Goal: Task Accomplishment & Management: Manage account settings

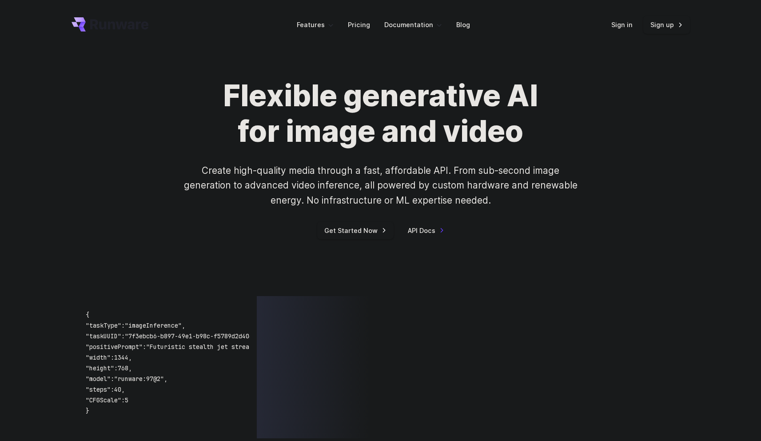
click at [622, 21] on link "Sign in" at bounding box center [621, 25] width 21 height 10
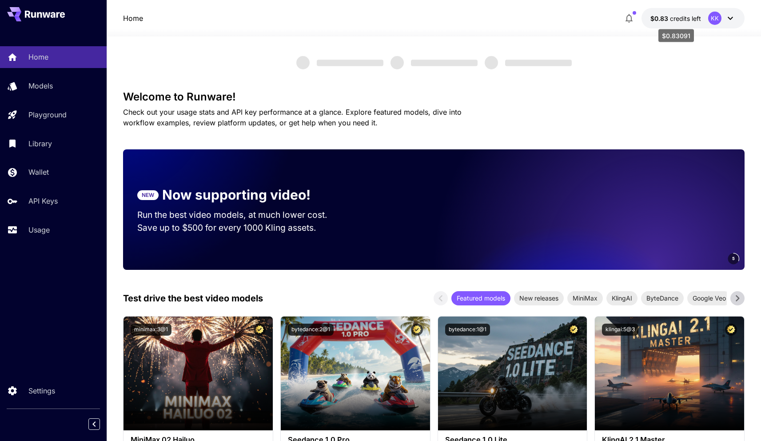
click at [700, 19] on span "credits left" at bounding box center [685, 19] width 31 height 8
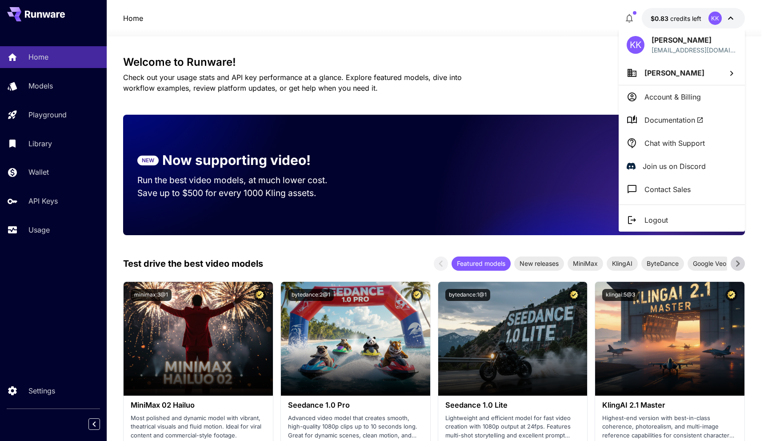
click at [670, 94] on p "Account & Billing" at bounding box center [672, 97] width 56 height 11
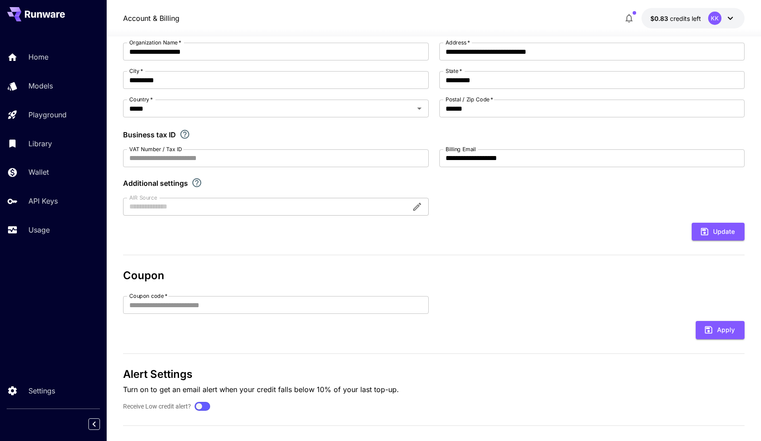
scroll to position [102, 0]
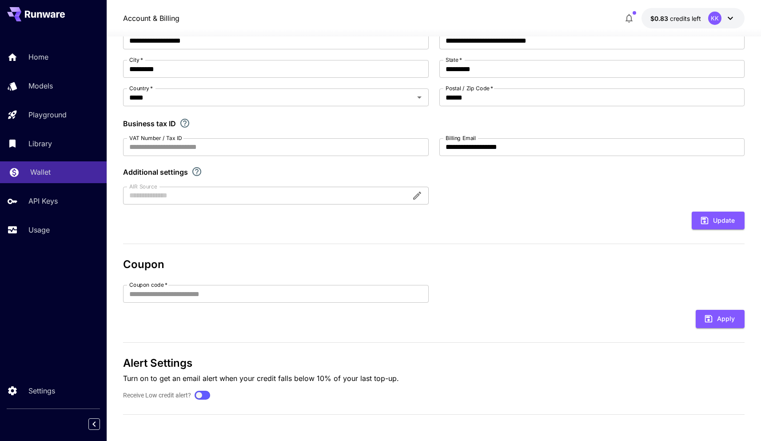
click at [48, 172] on p "Wallet" at bounding box center [40, 172] width 20 height 11
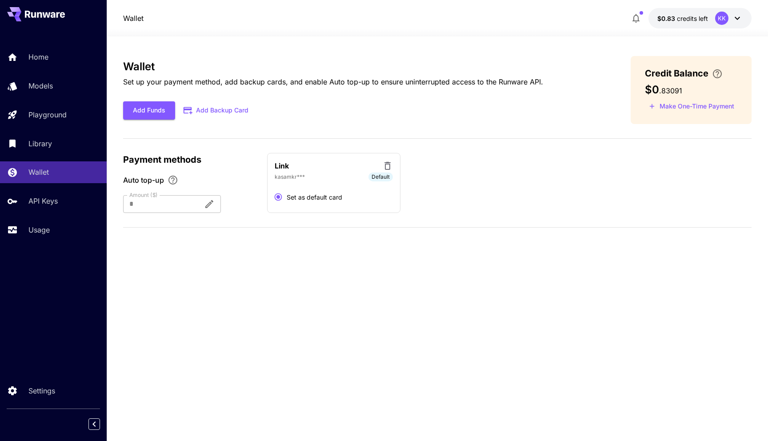
click at [193, 203] on div at bounding box center [159, 204] width 73 height 18
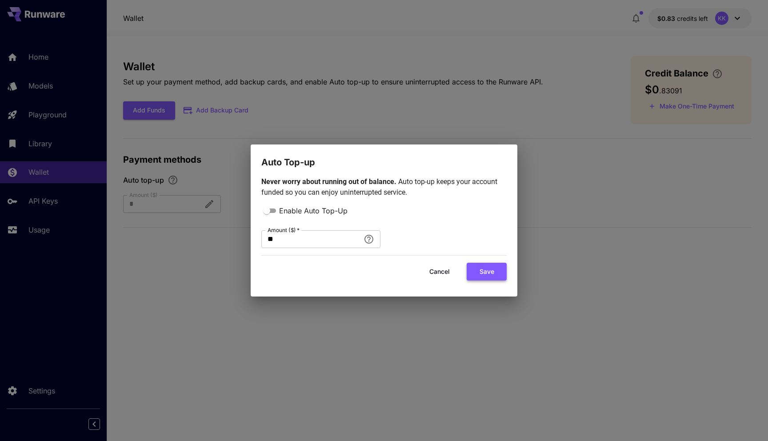
click at [481, 272] on button "Save" at bounding box center [486, 272] width 40 height 18
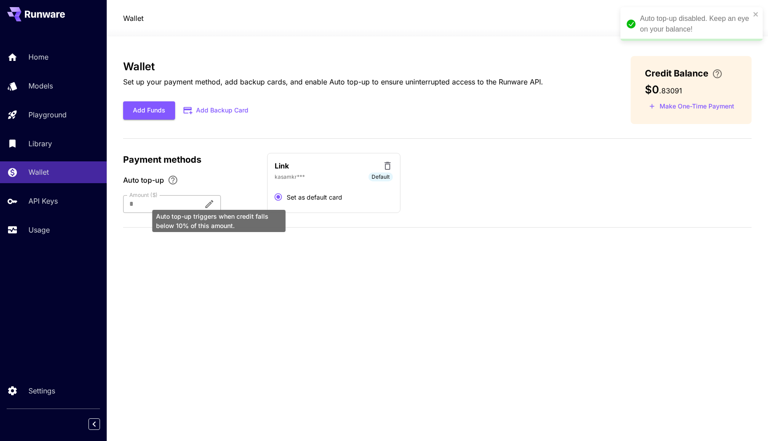
click at [215, 201] on icon "Auto top-up triggers when credit falls below 10% of this amount." at bounding box center [209, 204] width 11 height 11
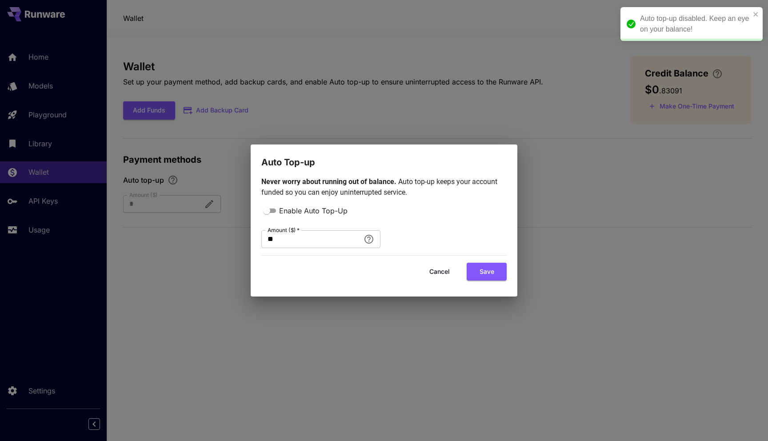
click at [444, 273] on button "Cancel" at bounding box center [439, 272] width 40 height 18
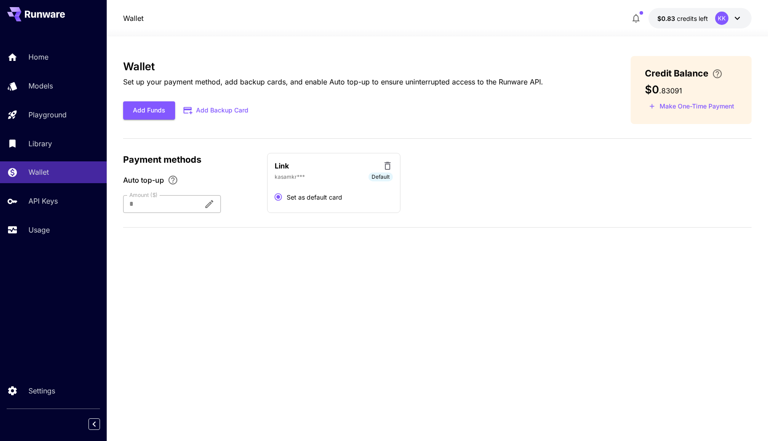
click at [213, 203] on icon "Auto top-up triggers when credit falls below 10% of this amount." at bounding box center [209, 204] width 8 height 8
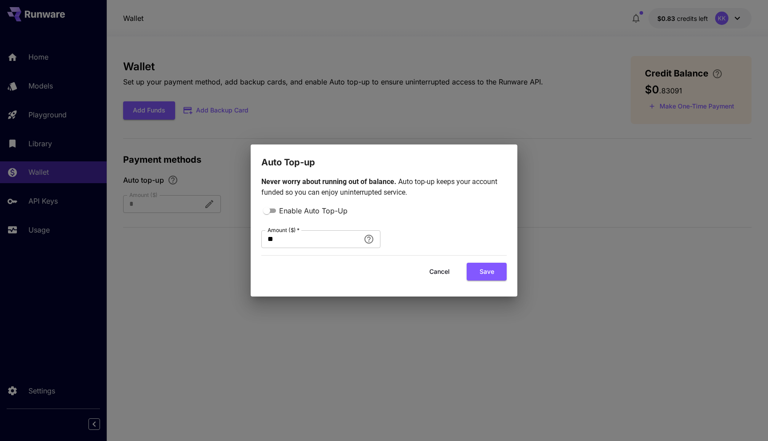
click at [438, 273] on button "Cancel" at bounding box center [439, 272] width 40 height 18
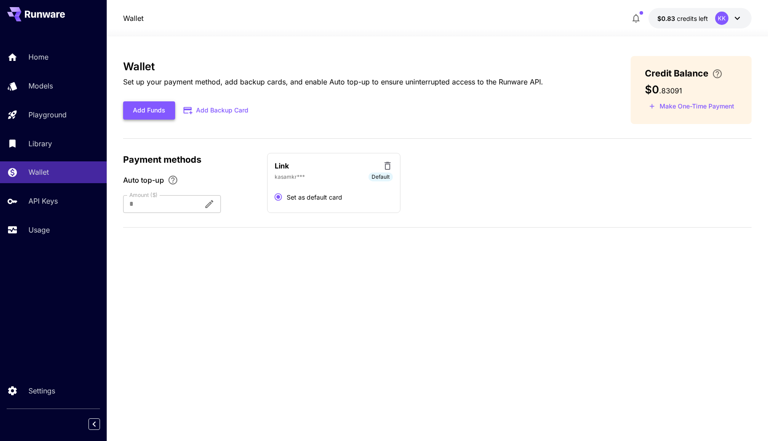
click at [149, 111] on button "Add Funds" at bounding box center [149, 110] width 52 height 18
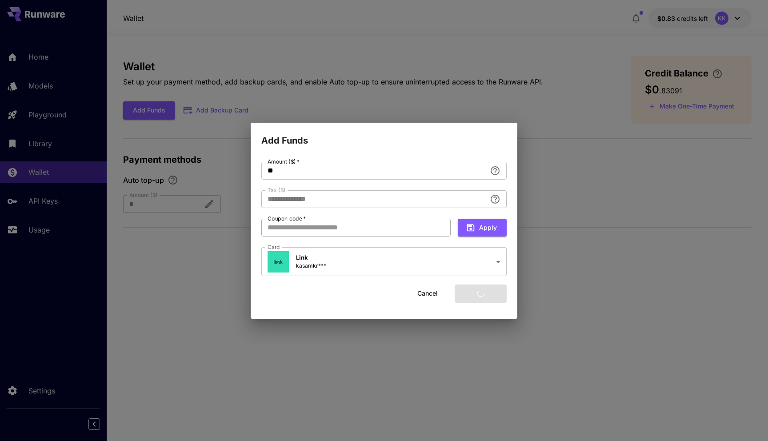
type input "****"
click at [347, 264] on body "**********" at bounding box center [384, 220] width 768 height 441
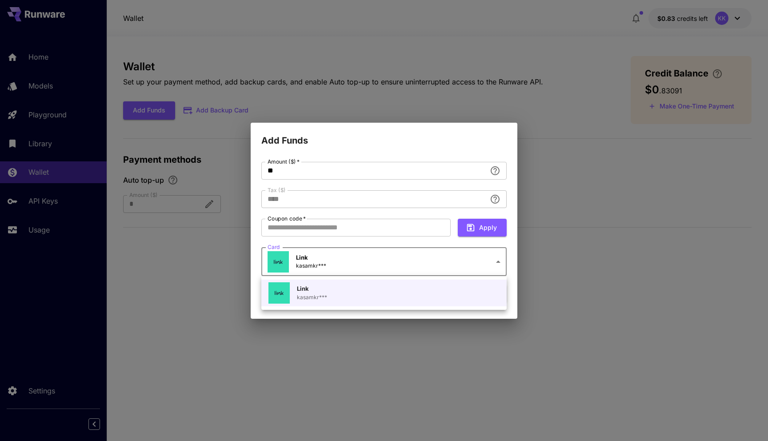
click at [347, 264] on div at bounding box center [384, 220] width 768 height 441
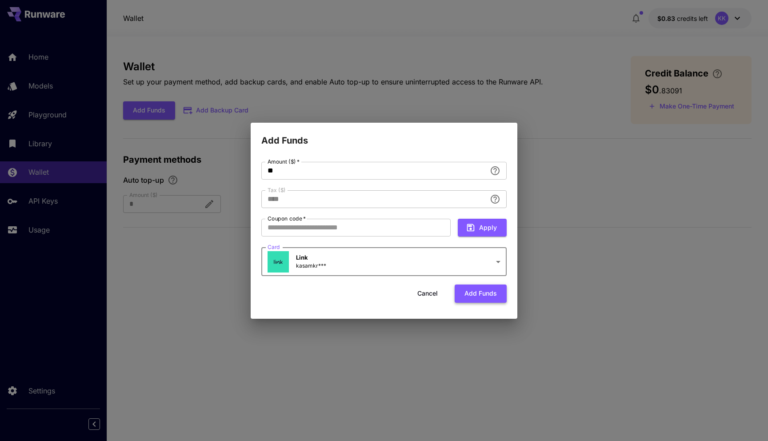
click at [473, 290] on button "Add funds" at bounding box center [480, 293] width 52 height 18
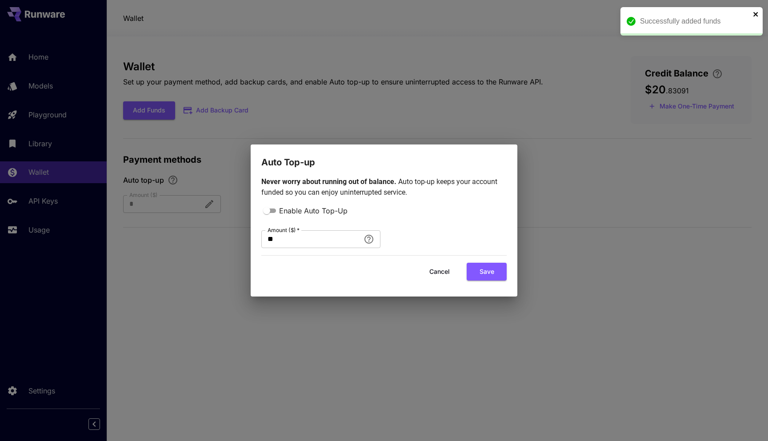
click at [758, 15] on icon "close" at bounding box center [756, 14] width 6 height 7
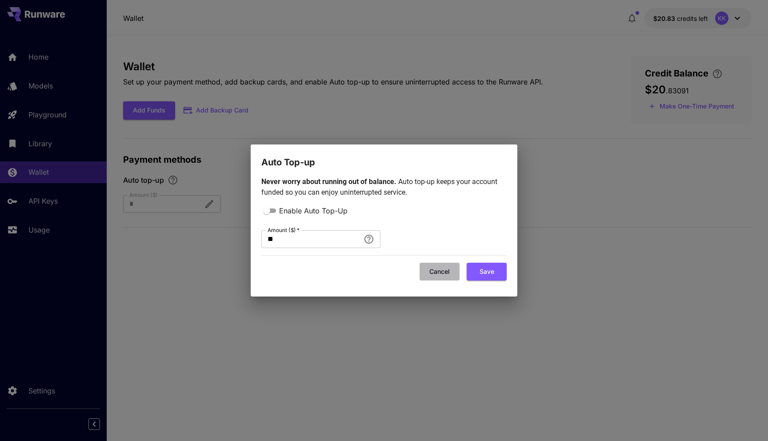
click at [440, 274] on button "Cancel" at bounding box center [439, 272] width 40 height 18
